Goal: Task Accomplishment & Management: Use online tool/utility

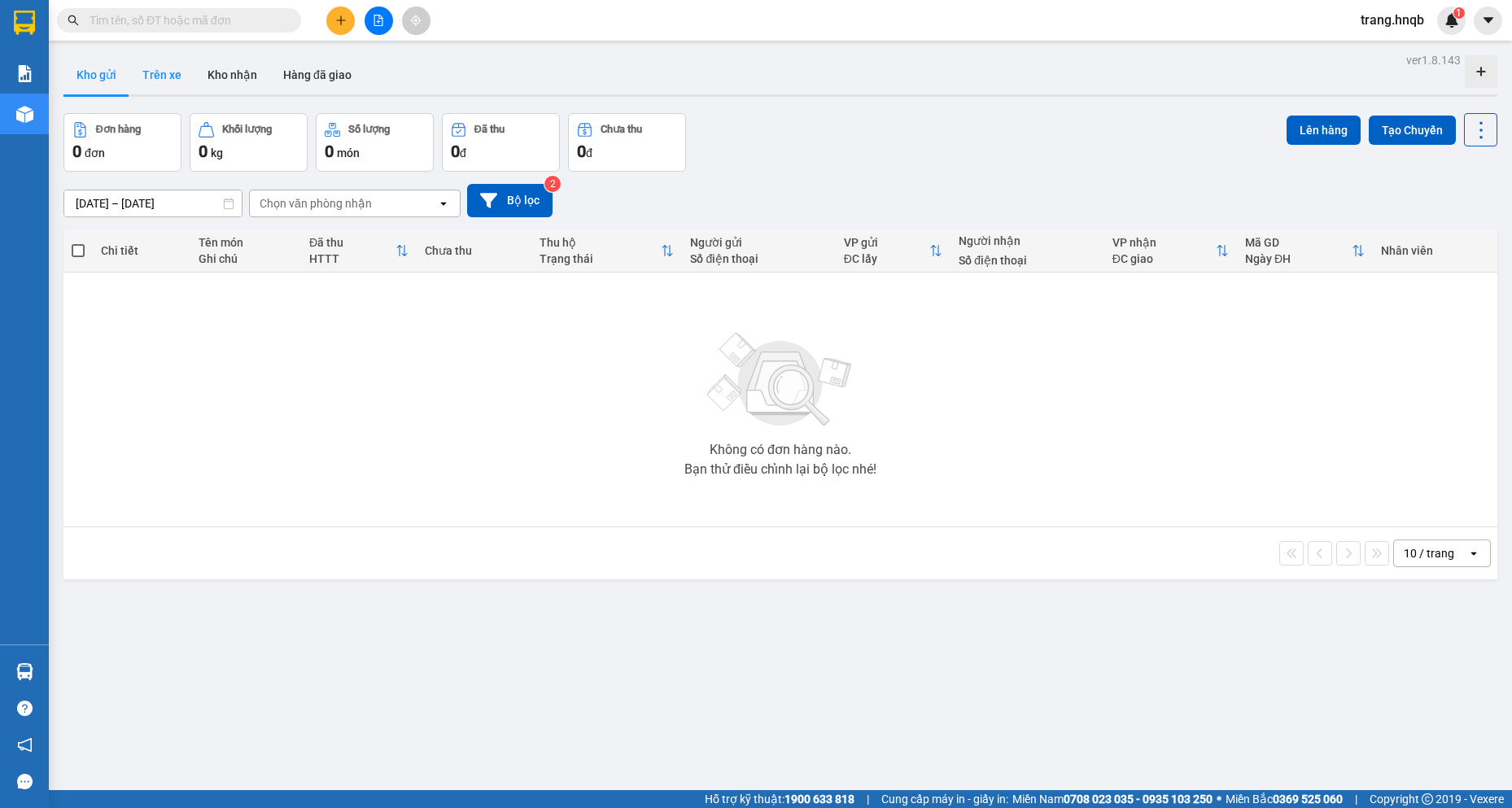
click at [170, 71] on button "Trên xe" at bounding box center [162, 75] width 65 height 39
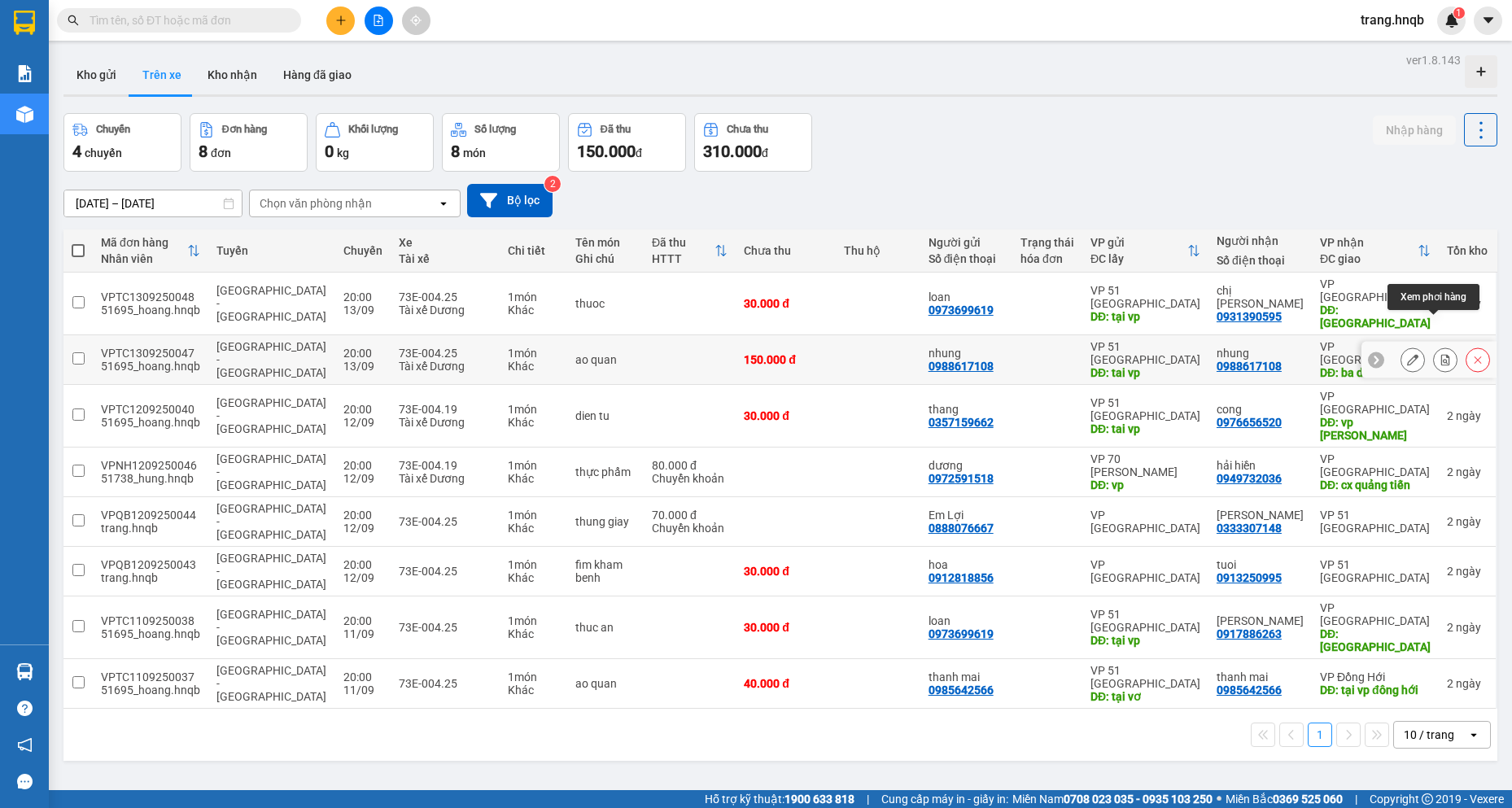
click at [1440, 346] on button at bounding box center [1445, 360] width 23 height 29
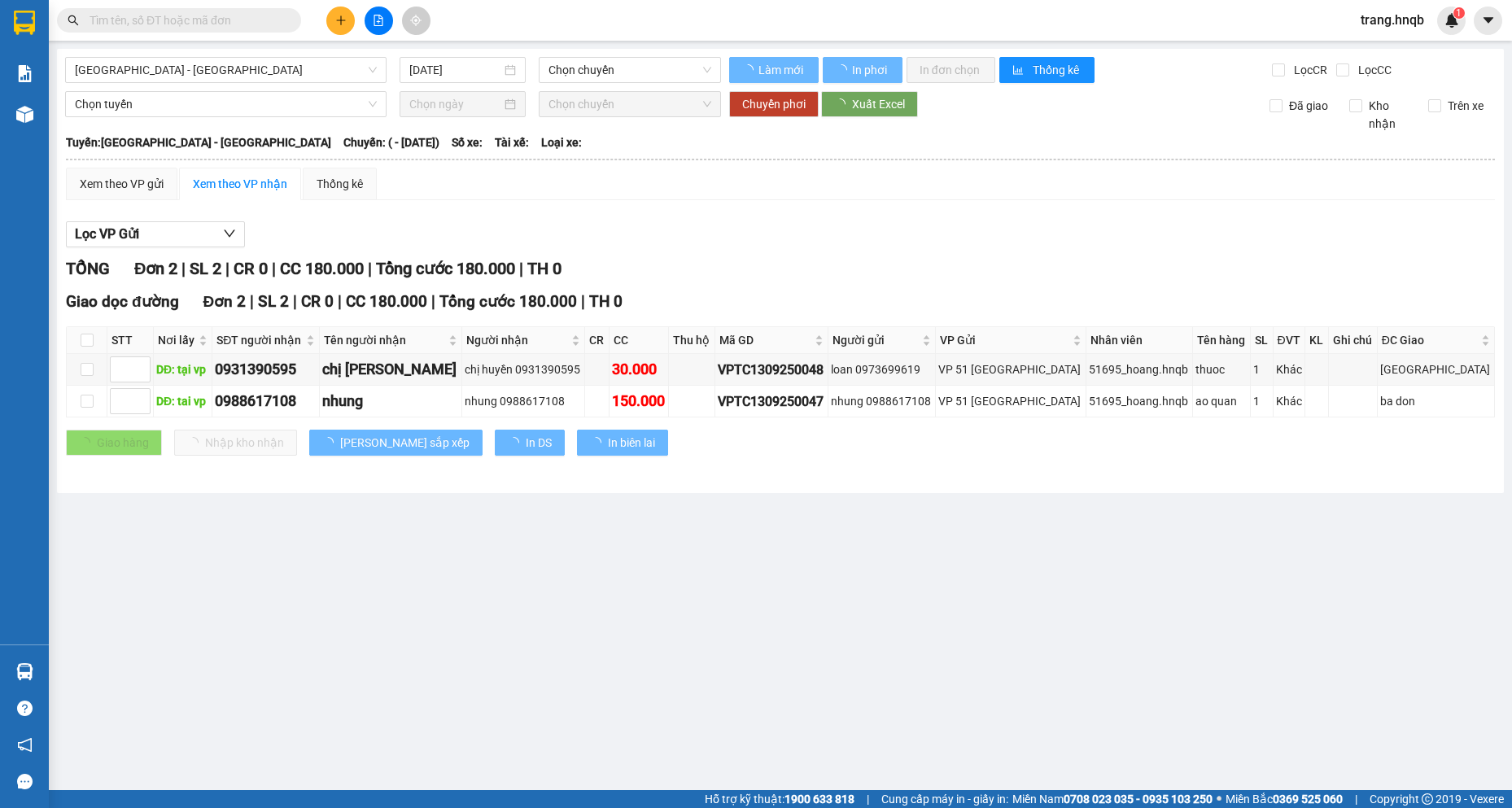
type input "[DATE]"
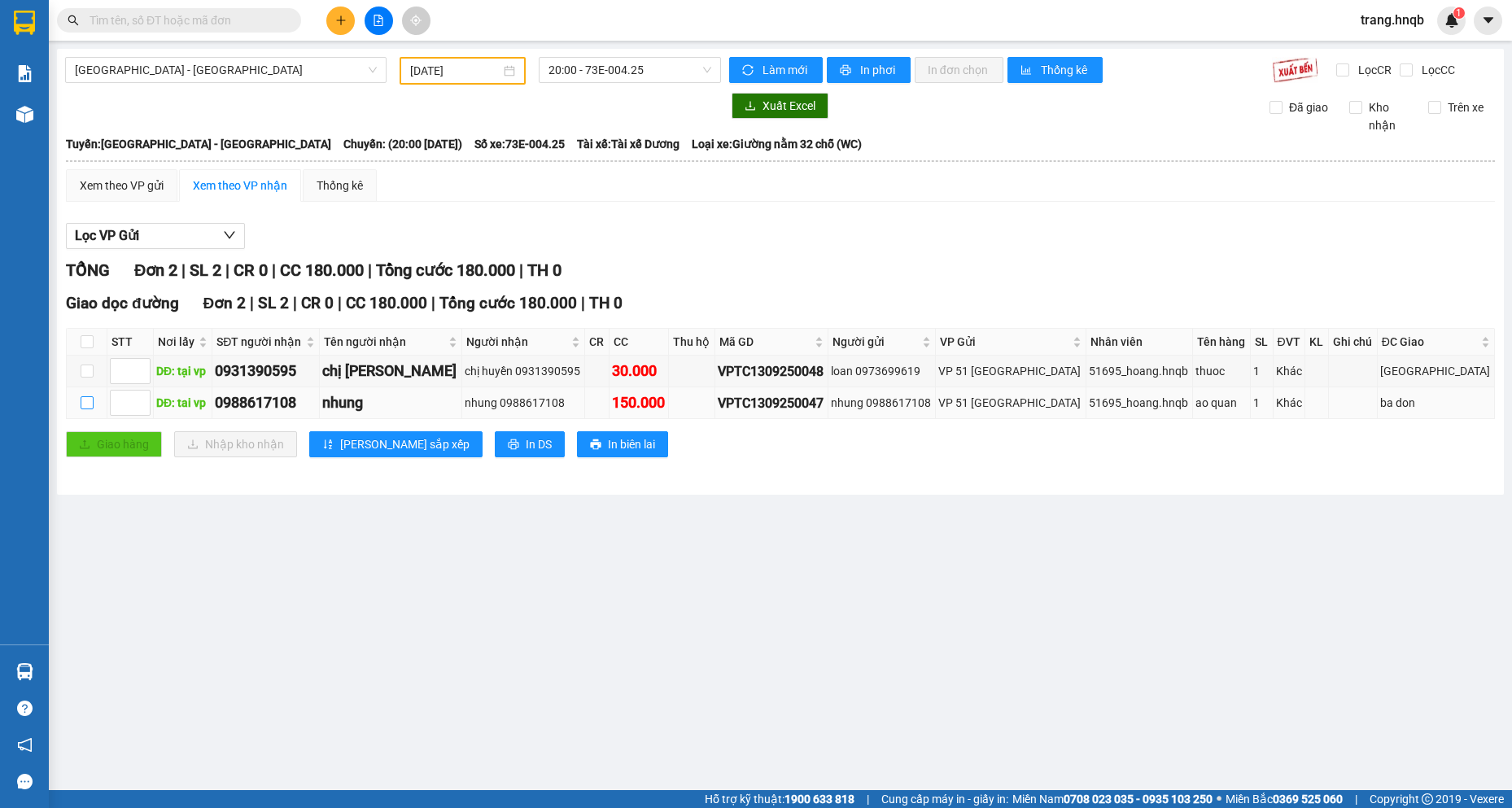
click at [84, 399] on input "checkbox" at bounding box center [87, 403] width 13 height 13
checkbox input "true"
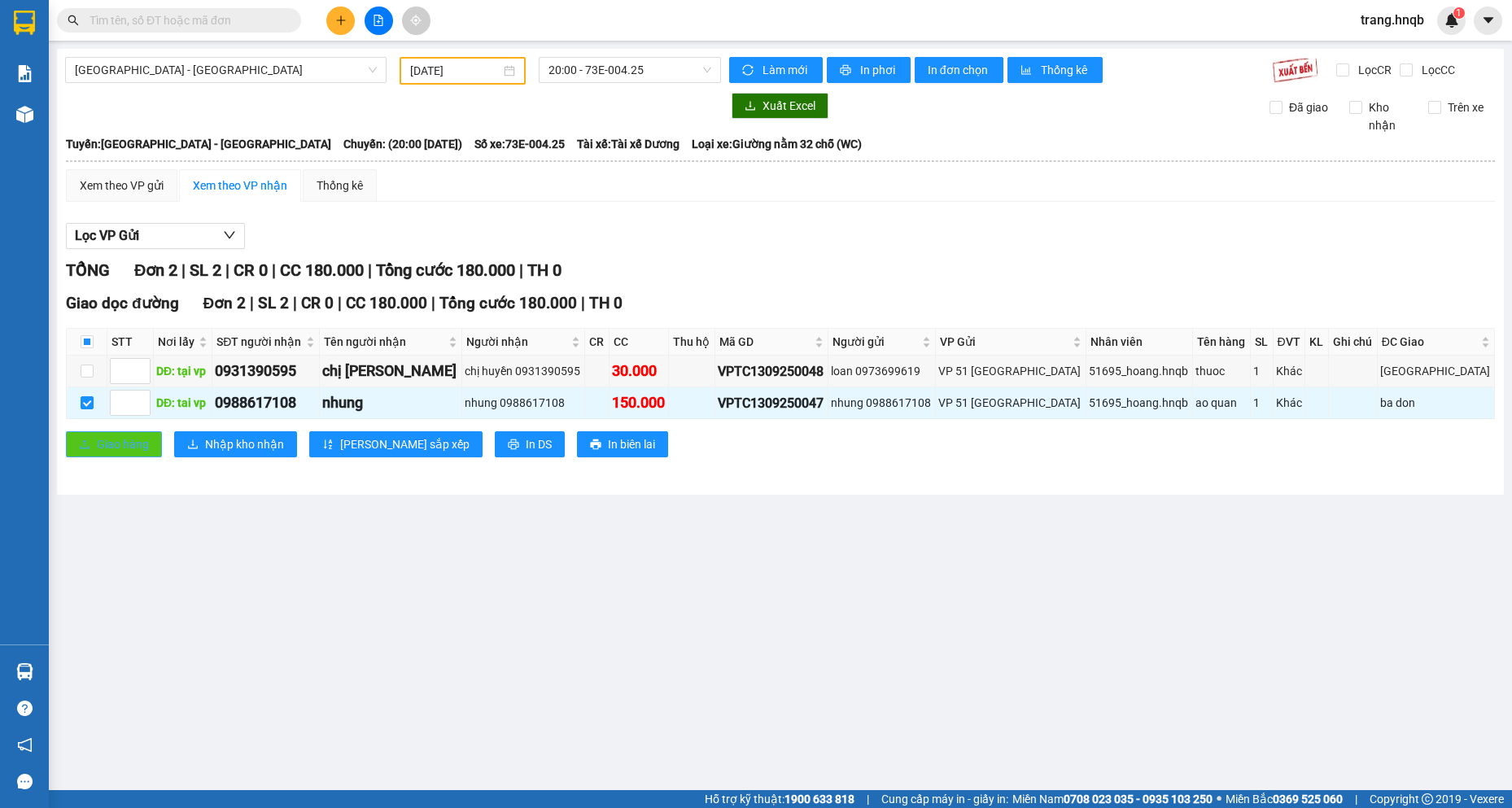
click at [94, 442] on button "Giao hàng" at bounding box center [114, 443] width 96 height 26
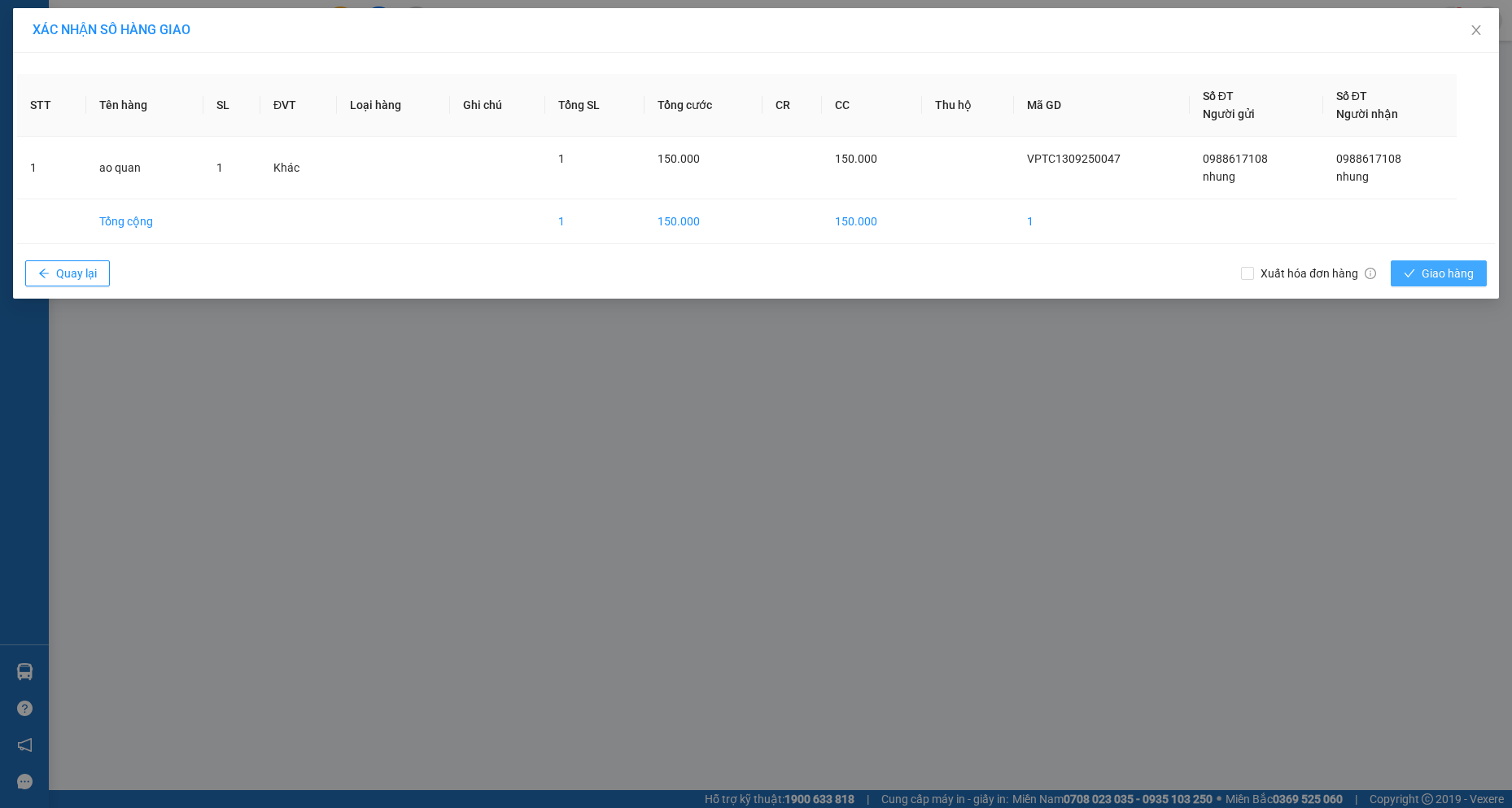
click at [1421, 276] on span "Giao hàng" at bounding box center [1447, 273] width 52 height 18
